Goal: Check status: Check status

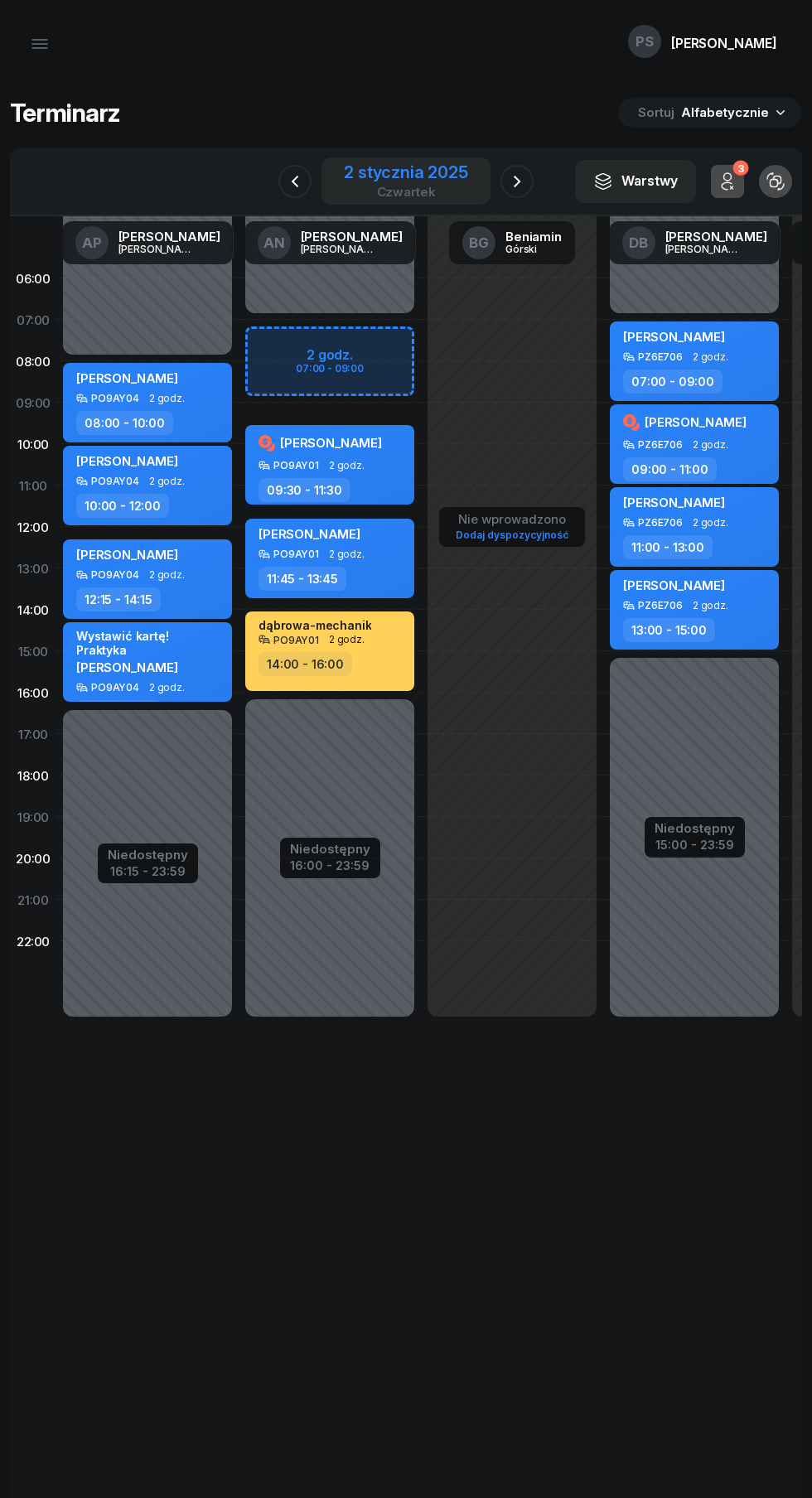
click at [404, 164] on div "2 stycznia 2025" at bounding box center [406, 172] width 124 height 17
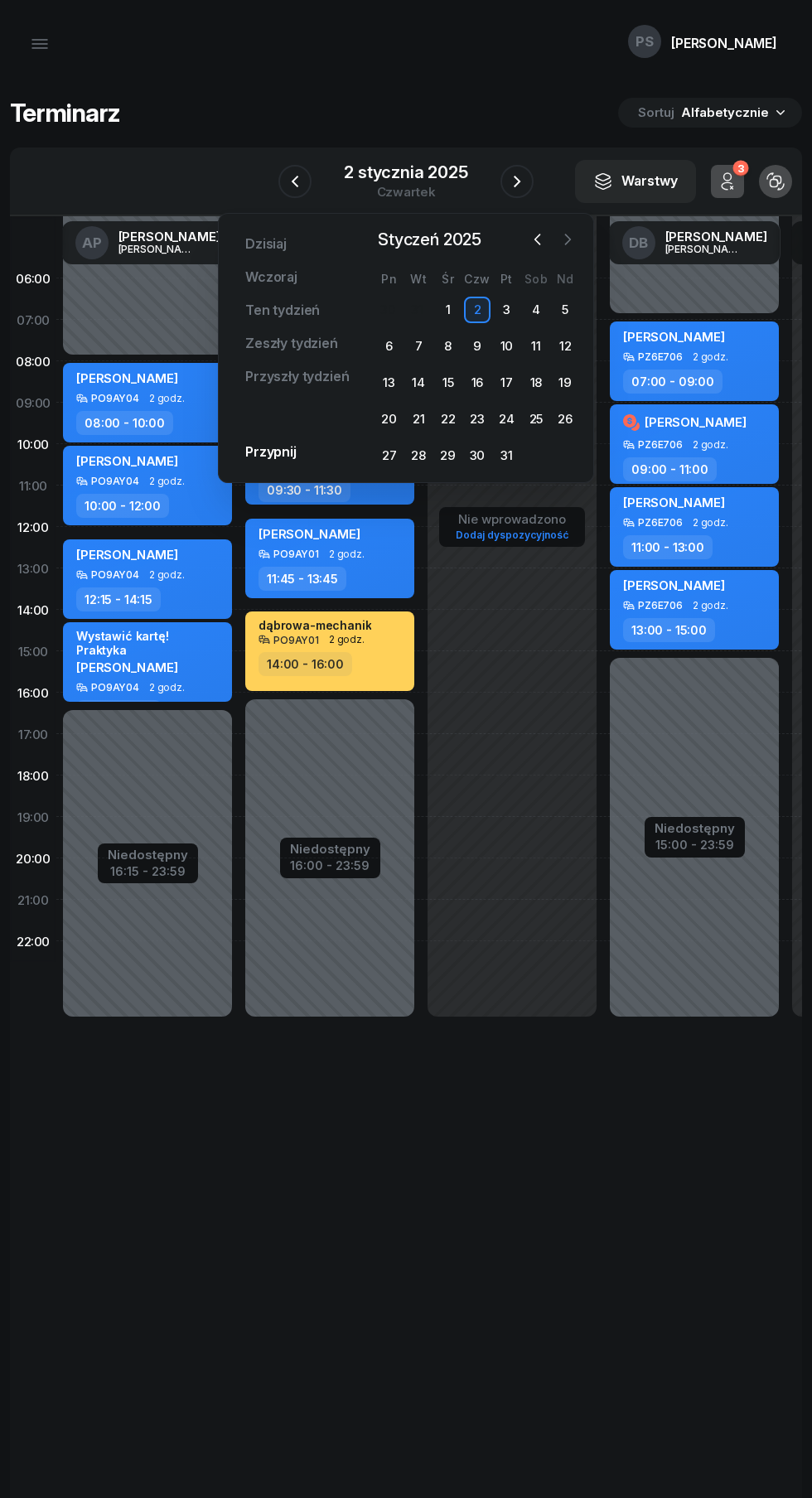
click at [558, 241] on button "button" at bounding box center [568, 240] width 25 height 25
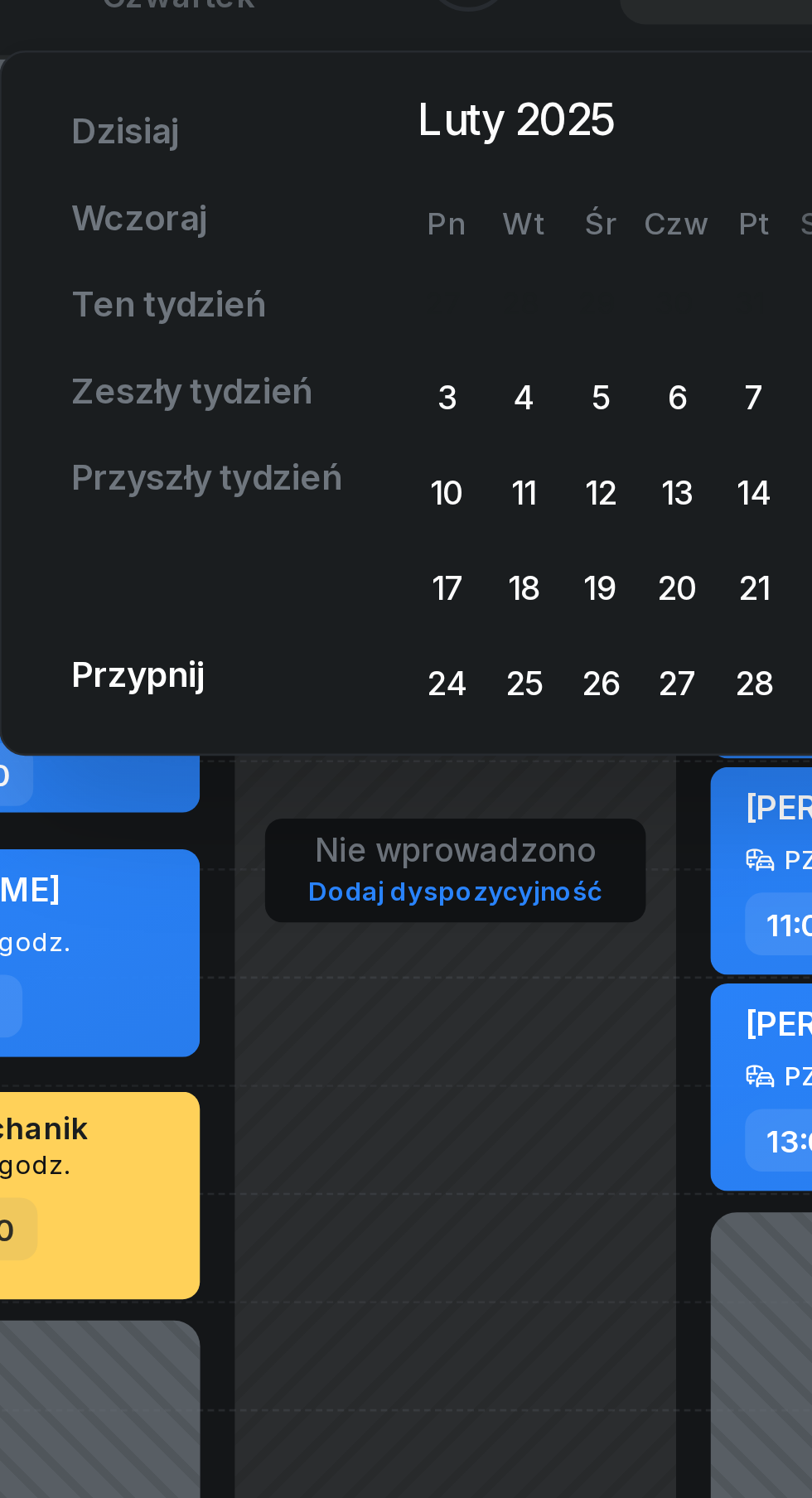
scroll to position [0, 1]
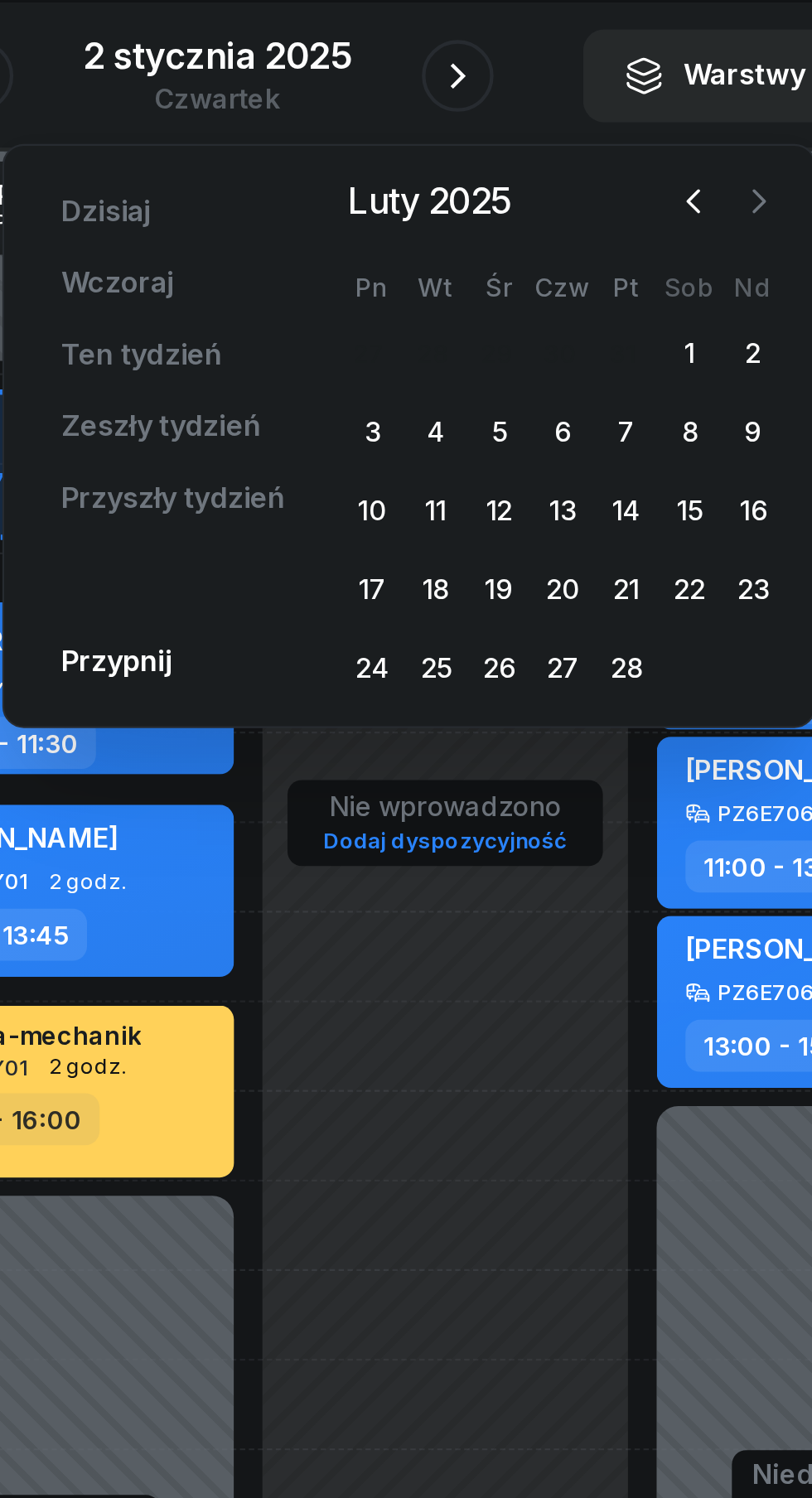
click at [654, 251] on button "button" at bounding box center [656, 240] width 25 height 25
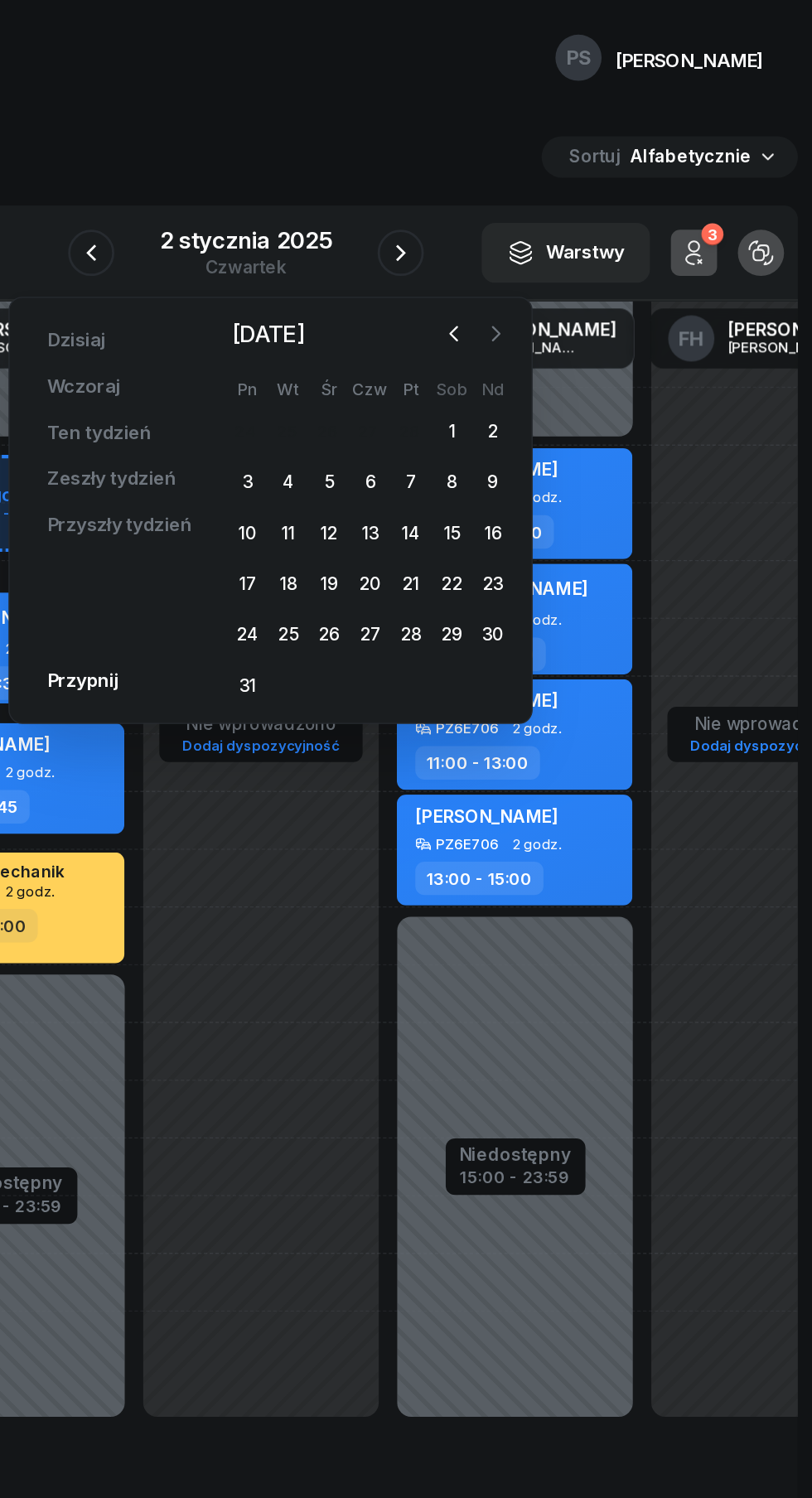
scroll to position [0, 0]
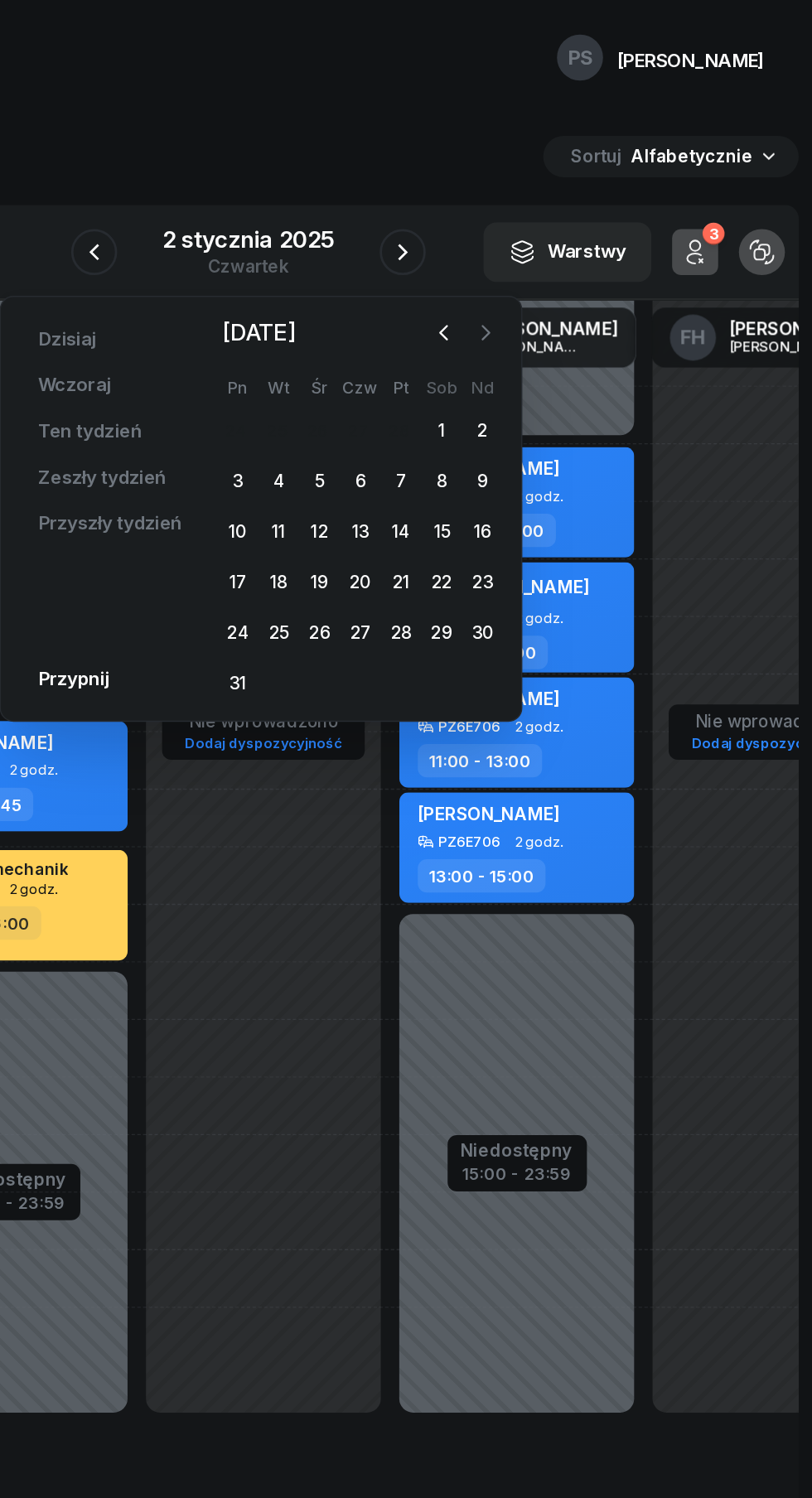
click at [573, 246] on icon "button" at bounding box center [577, 239] width 17 height 17
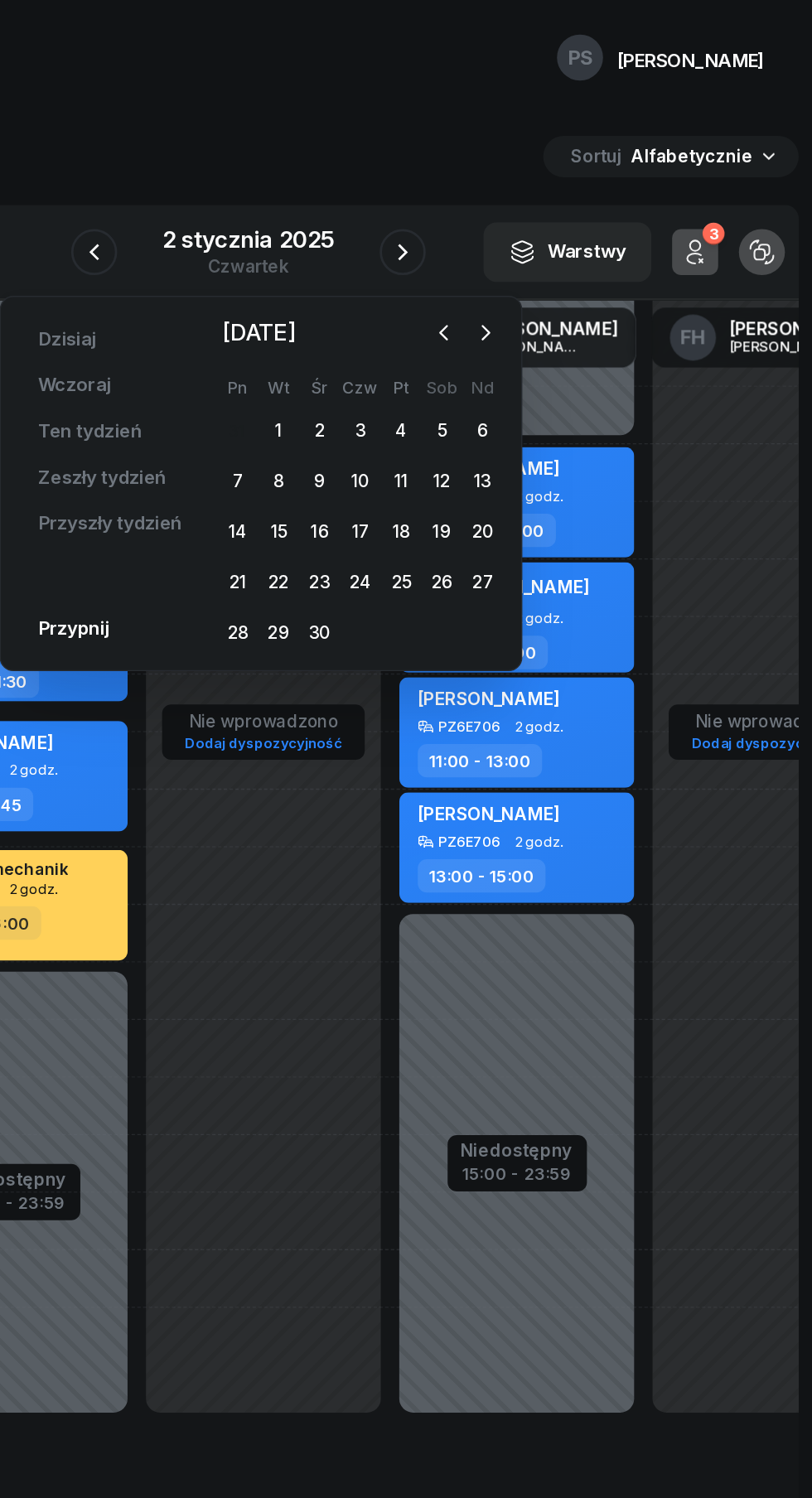
click at [592, 248] on div "[DATE] [DATE] Ten tydzień Zeszły tydzień Przyszły tydzień Przypnij [DATE] [DATE…" at bounding box center [415, 348] width 376 height 269
click at [570, 245] on icon "button" at bounding box center [577, 239] width 17 height 17
click at [583, 241] on icon "button" at bounding box center [577, 239] width 17 height 17
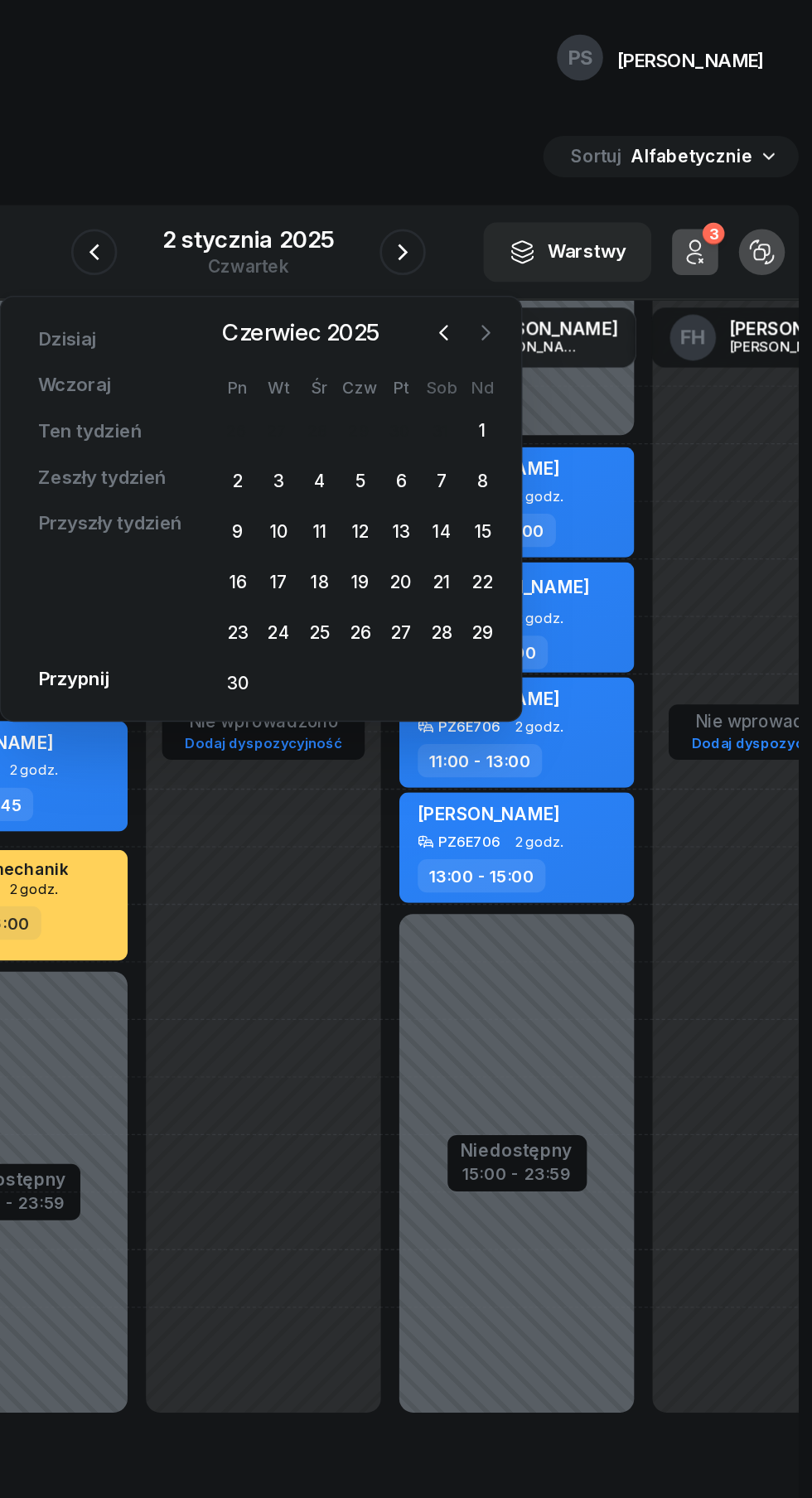
click at [576, 246] on icon "button" at bounding box center [577, 239] width 17 height 17
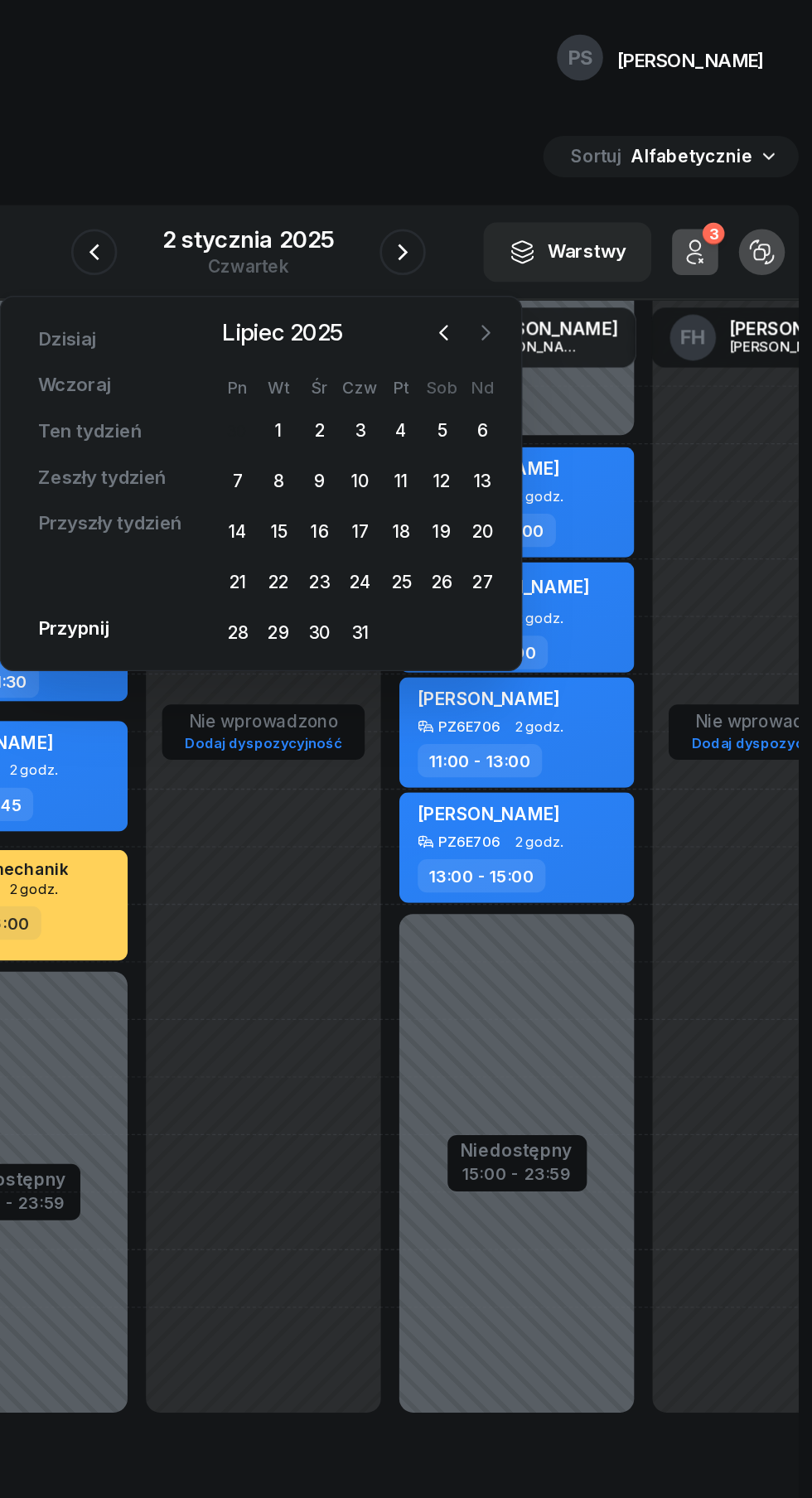
click at [577, 240] on icon "button" at bounding box center [577, 239] width 17 height 17
click at [576, 246] on icon "button" at bounding box center [577, 239] width 17 height 17
click at [588, 254] on div "[DATE] [DATE] lut mar kwi maj cze lip sie wrz paź lis gru Pn Wt Śr Czw Pt Sob N…" at bounding box center [486, 348] width 205 height 241
click at [579, 244] on icon "button" at bounding box center [577, 239] width 17 height 17
click at [521, 388] on div "17" at bounding box center [516, 383] width 27 height 27
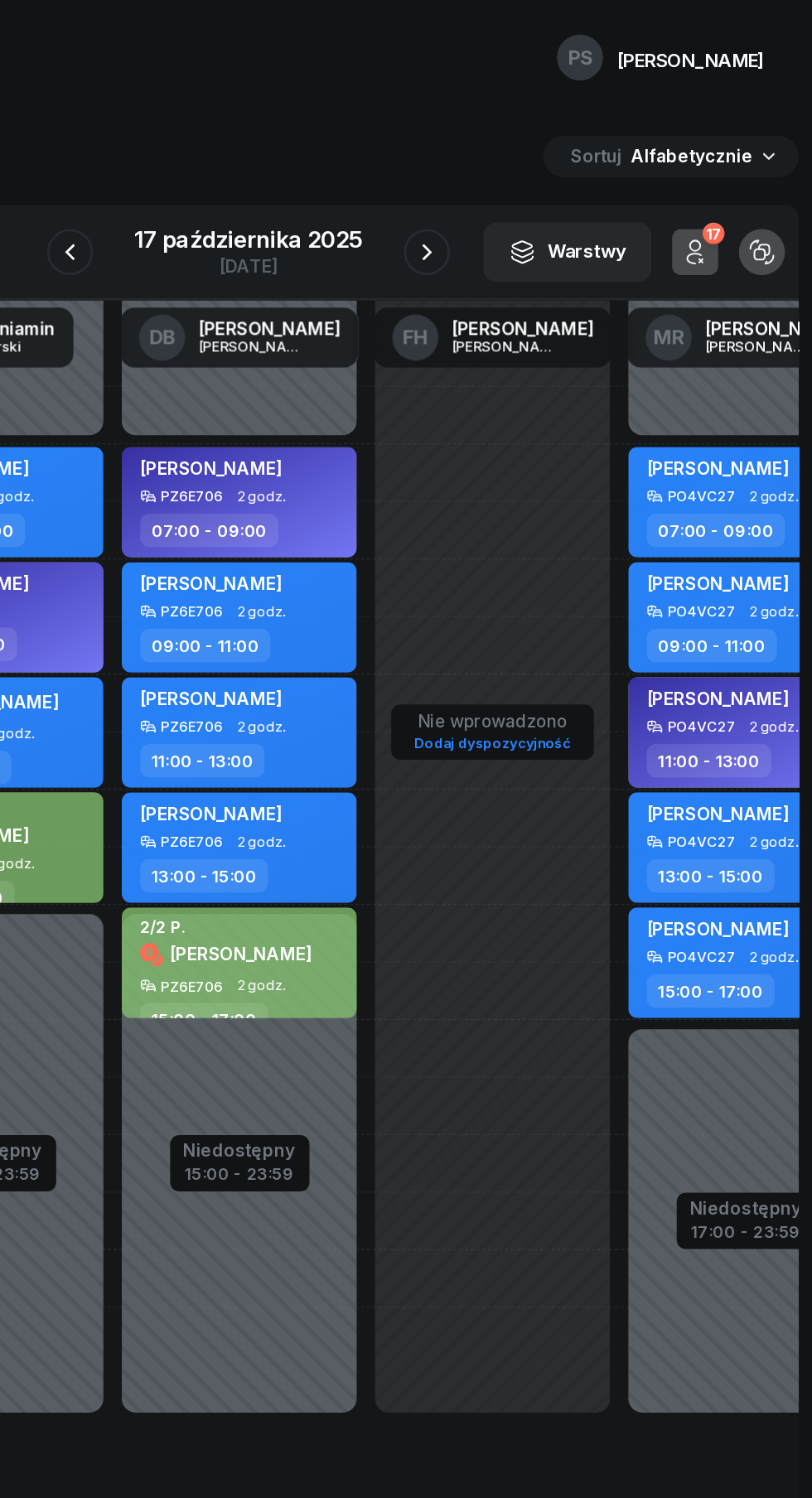
scroll to position [0, 287]
